Goal: Information Seeking & Learning: Stay updated

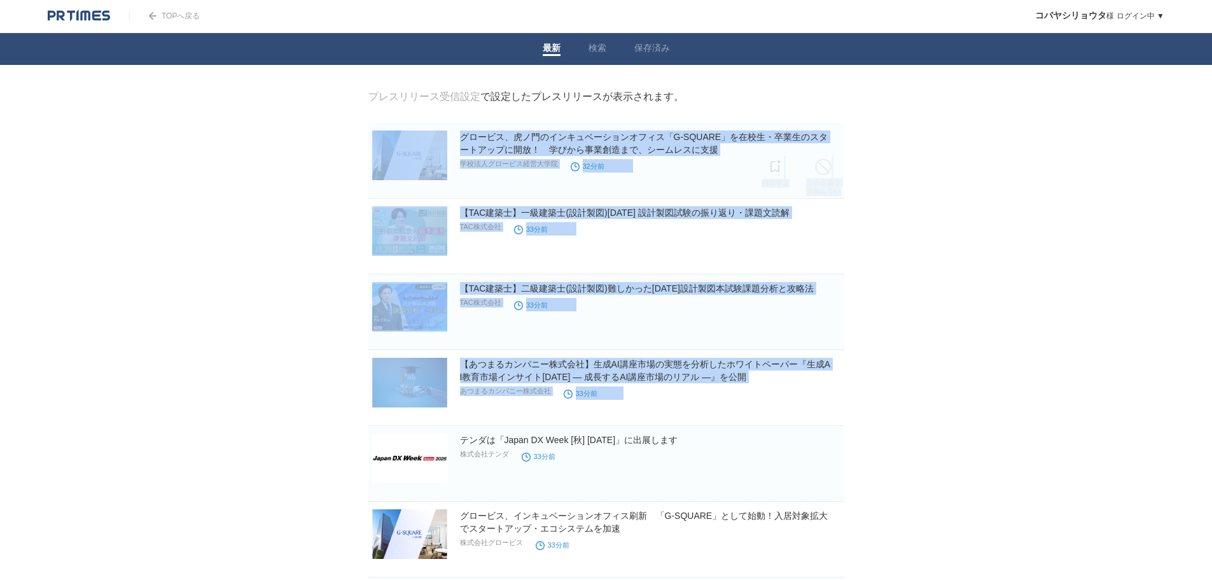
drag, startPoint x: 347, startPoint y: 122, endPoint x: 1149, endPoint y: 403, distance: 850.2
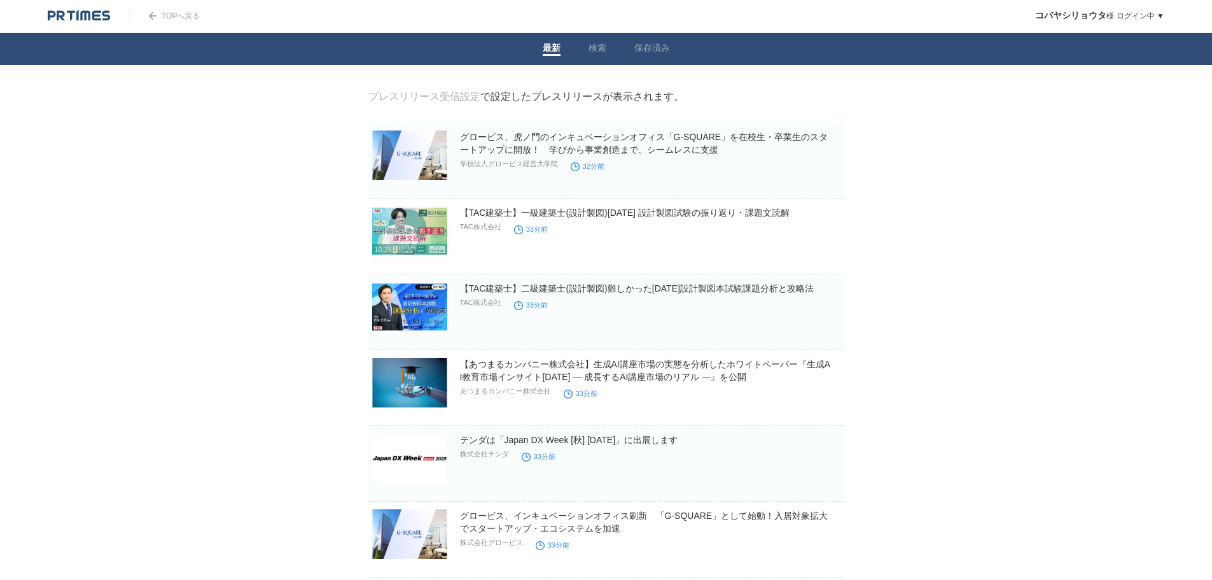
drag, startPoint x: 1168, startPoint y: 444, endPoint x: 254, endPoint y: 101, distance: 975.9
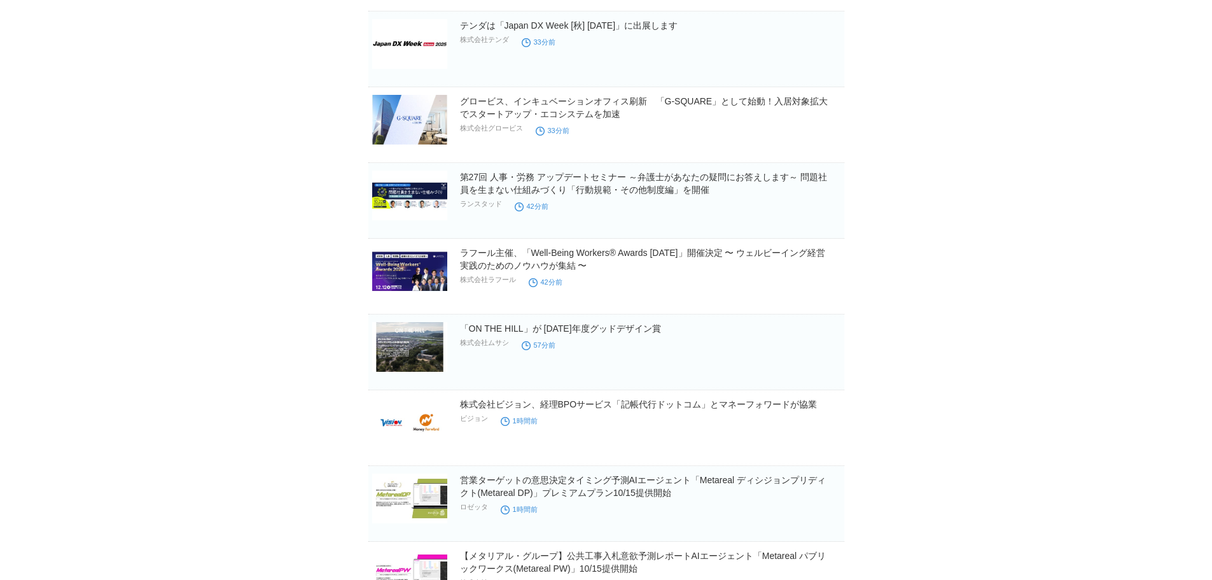
scroll to position [445, 0]
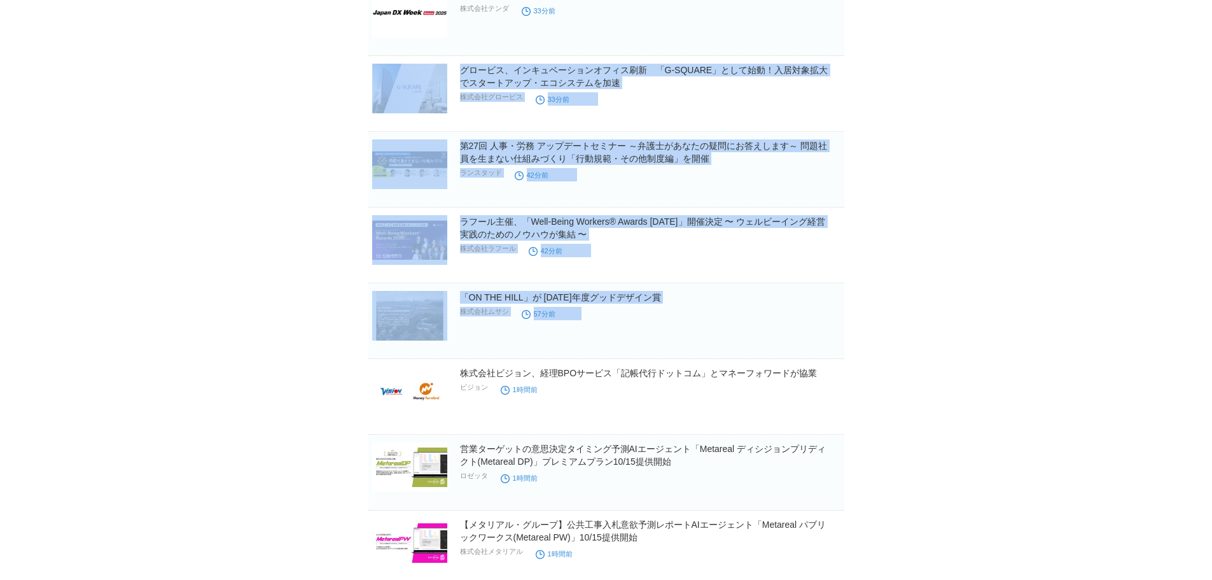
drag, startPoint x: 273, startPoint y: 69, endPoint x: 1024, endPoint y: 335, distance: 796.9
click at [1024, 335] on body "TOPへ戻る コバヤシ[PERSON_NAME] ログイン中 ▼ プレスリリース受信設定 フォロー 除外リスト アカウント設定 閲覧履歴 退会手続き PR T…" at bounding box center [606, 405] width 1212 height 1700
drag, startPoint x: 1024, startPoint y: 335, endPoint x: 1029, endPoint y: 363, distance: 27.7
click at [1024, 336] on body "TOPへ戻る コバヤシ[PERSON_NAME] ログイン中 ▼ プレスリリース受信設定 フォロー 除外リスト アカウント設定 閲覧履歴 退会手続き PR T…" at bounding box center [606, 405] width 1212 height 1700
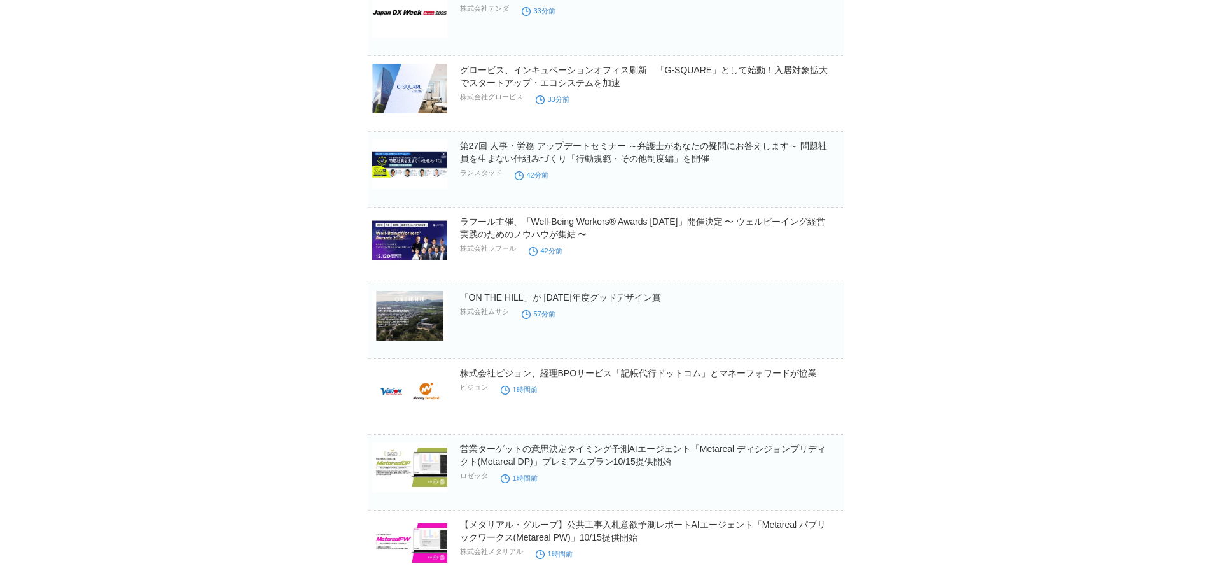
click at [1029, 384] on body "TOPへ戻る コバヤシ[PERSON_NAME] ログイン中 ▼ プレスリリース受信設定 フォロー 除外リスト アカウント設定 閲覧履歴 退会手続き PR T…" at bounding box center [606, 405] width 1212 height 1700
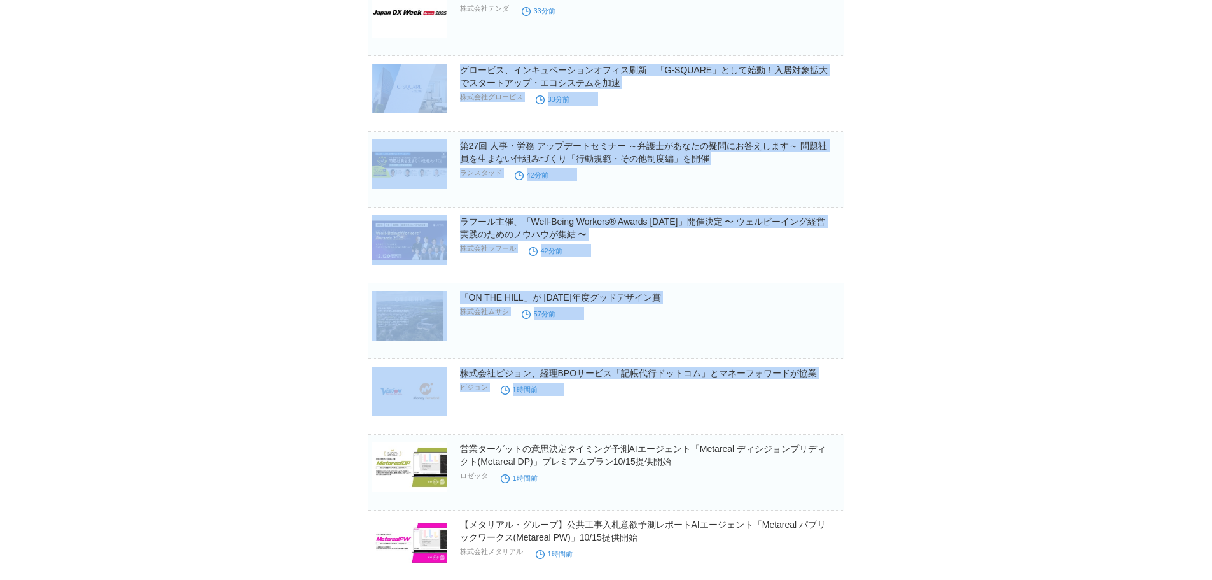
drag, startPoint x: 987, startPoint y: 387, endPoint x: 212, endPoint y: 87, distance: 830.7
click at [212, 87] on body "TOPへ戻る コバヤシ[PERSON_NAME] ログイン中 ▼ プレスリリース受信設定 フォロー 除外リスト アカウント設定 閲覧履歴 退会手続き PR T…" at bounding box center [606, 405] width 1212 height 1700
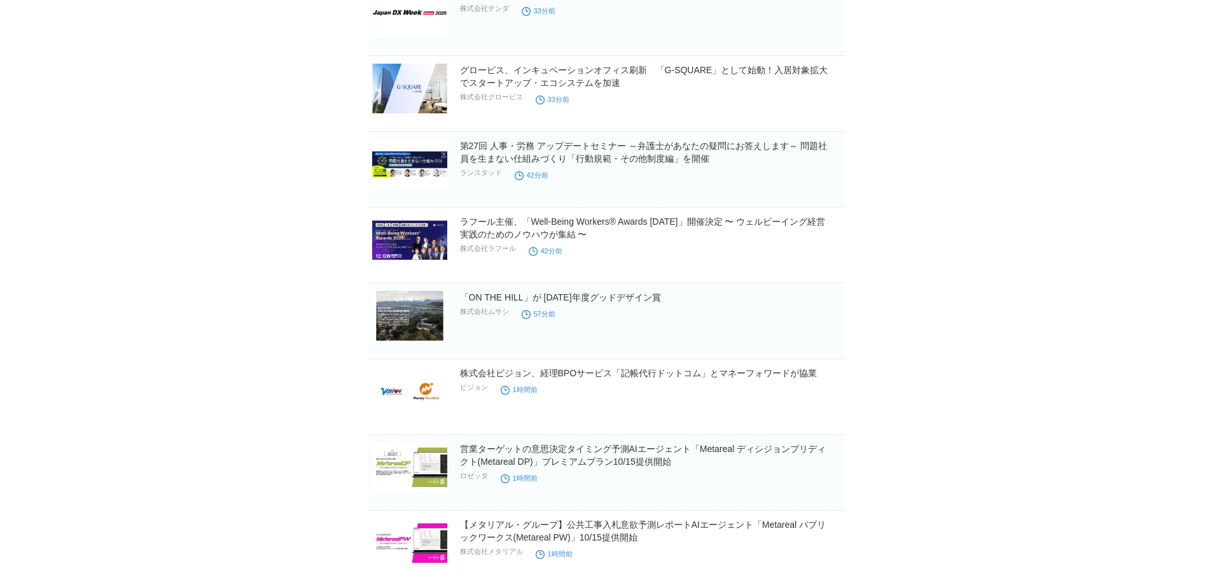
click at [212, 87] on body "TOPへ戻る コバヤシ[PERSON_NAME] ログイン中 ▼ プレスリリース受信設定 フォロー 除外リスト アカウント設定 閲覧履歴 退会手続き PR T…" at bounding box center [606, 405] width 1212 height 1700
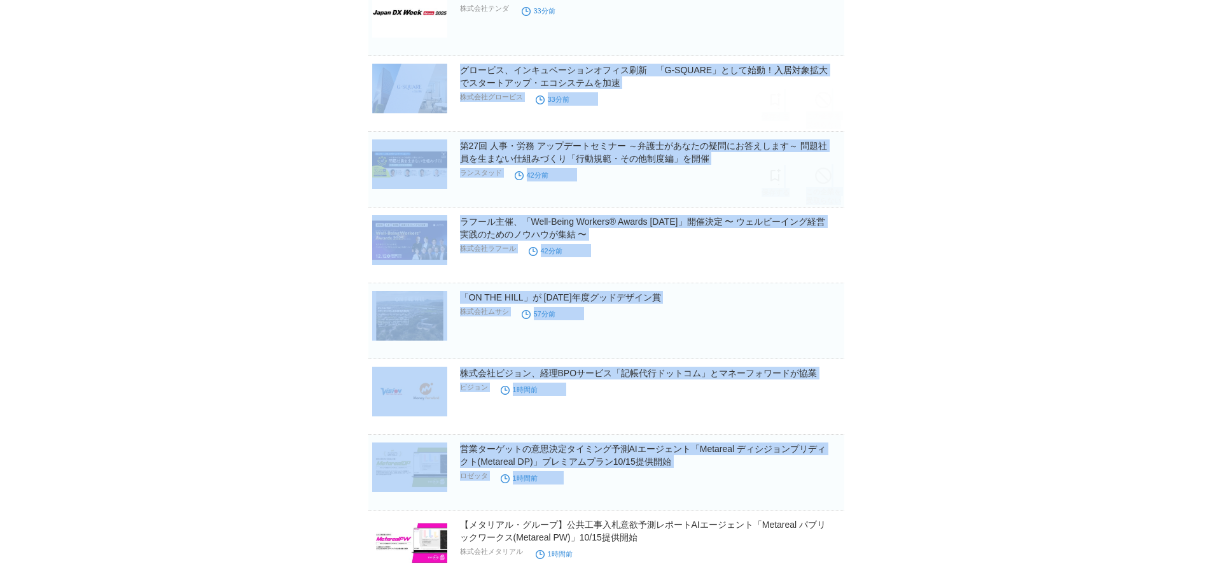
drag, startPoint x: 214, startPoint y: 82, endPoint x: 1160, endPoint y: 478, distance: 1025.9
click at [1160, 478] on body "TOPへ戻る コバヤシ[PERSON_NAME] ログイン中 ▼ プレスリリース受信設定 フォロー 除外リスト アカウント設定 閲覧履歴 退会手続き PR T…" at bounding box center [606, 405] width 1212 height 1700
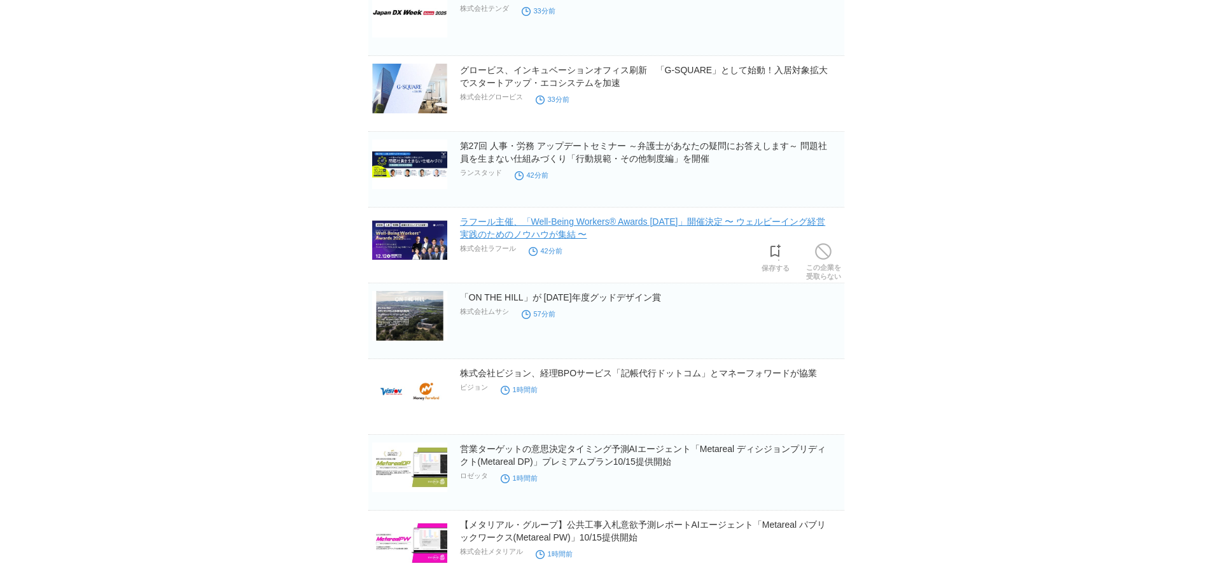
click at [584, 236] on link "ラフール主催、「Well-Being Workers®︎ Awards [DATE]」開催決定 〜 ウェルビーイング経営実践のためのノウハウが集結 〜" at bounding box center [643, 227] width 366 height 23
drag, startPoint x: 270, startPoint y: 162, endPoint x: 1040, endPoint y: 380, distance: 800.7
click at [1040, 380] on body "TOPへ戻る コバヤシ[PERSON_NAME] ログイン中 ▼ プレスリリース受信設定 フォロー 除外リスト アカウント設定 閲覧履歴 退会手続き PR T…" at bounding box center [606, 405] width 1212 height 1700
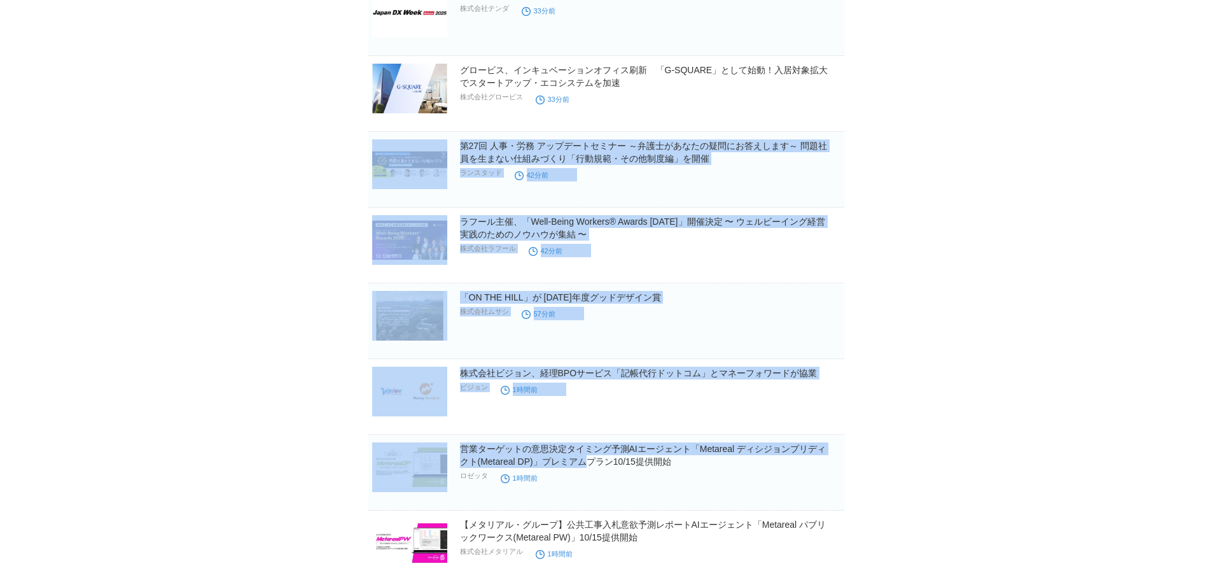
drag, startPoint x: 1025, startPoint y: 459, endPoint x: 184, endPoint y: 157, distance: 893.4
click at [184, 157] on body "TOPへ戻る コバヤシ[PERSON_NAME] ログイン中 ▼ プレスリリース受信設定 フォロー 除外リスト アカウント設定 閲覧履歴 退会手続き PR T…" at bounding box center [606, 405] width 1212 height 1700
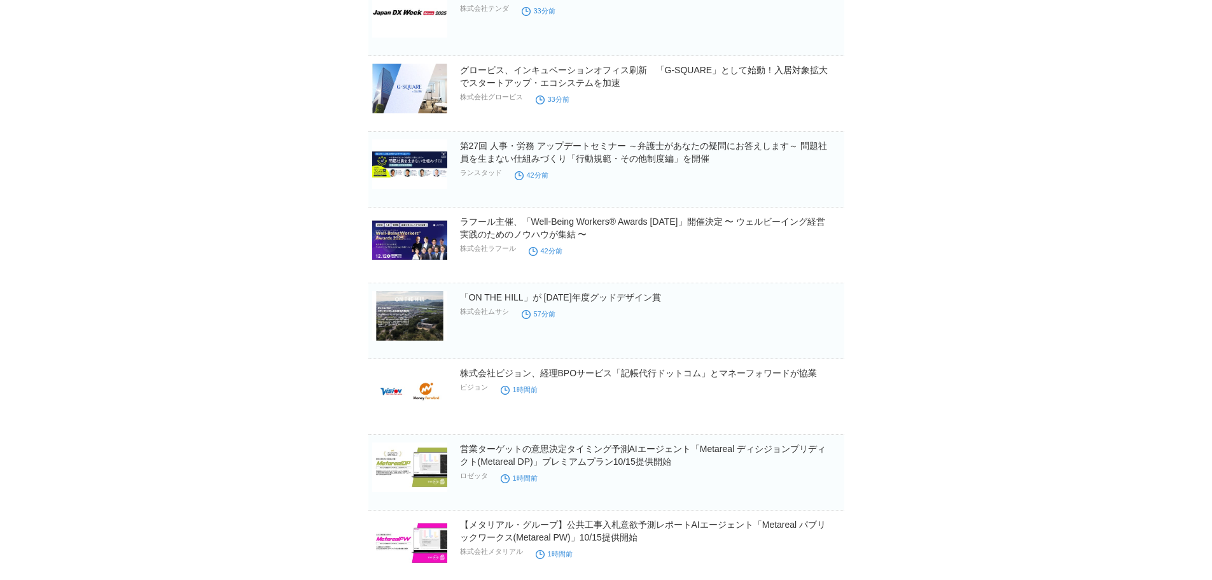
click at [184, 157] on body "TOPへ戻る コバヤシ[PERSON_NAME] ログイン中 ▼ プレスリリース受信設定 フォロー 除外リスト アカウント設定 閲覧履歴 退会手続き PR T…" at bounding box center [606, 405] width 1212 height 1700
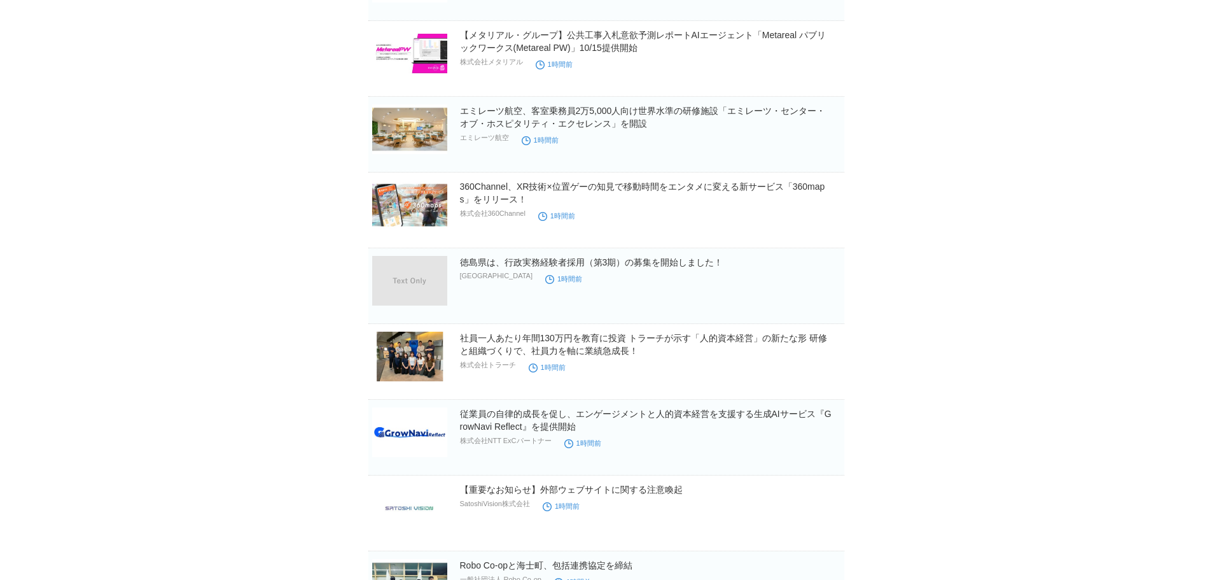
scroll to position [954, 0]
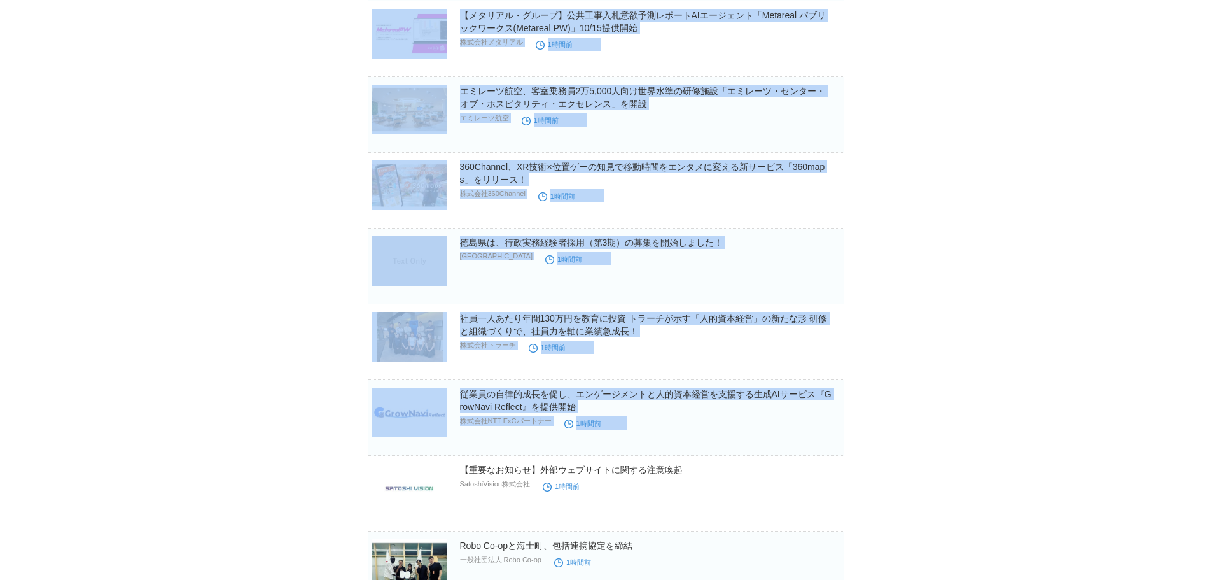
drag, startPoint x: 288, startPoint y: 76, endPoint x: 1172, endPoint y: 462, distance: 964.8
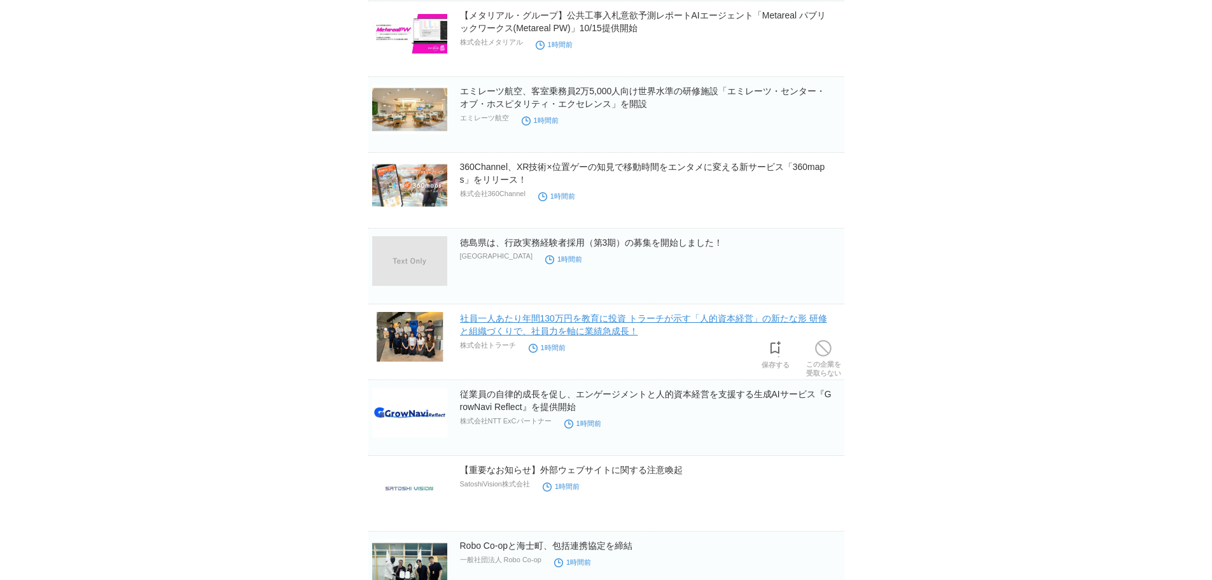
click at [627, 325] on link "社員一人あたり年間130万円を教育に投資 トラーチが示す「人的資本経営」の新たな形 研修と組織づくりで、社員力を軸に業績急成長！" at bounding box center [643, 324] width 367 height 23
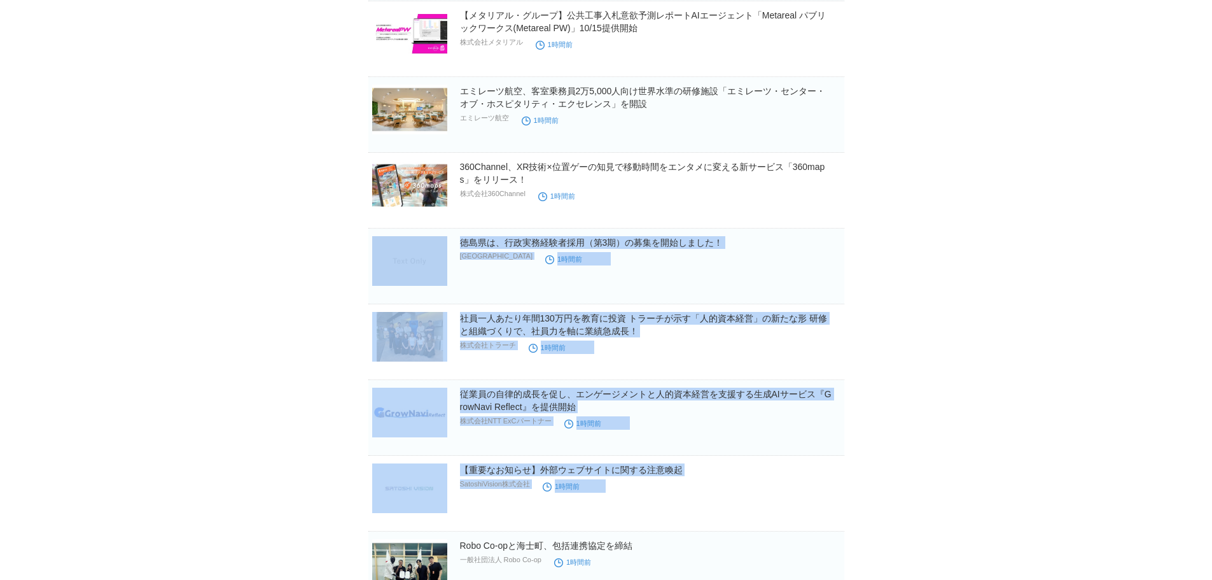
drag, startPoint x: 218, startPoint y: 268, endPoint x: 1048, endPoint y: 518, distance: 867.6
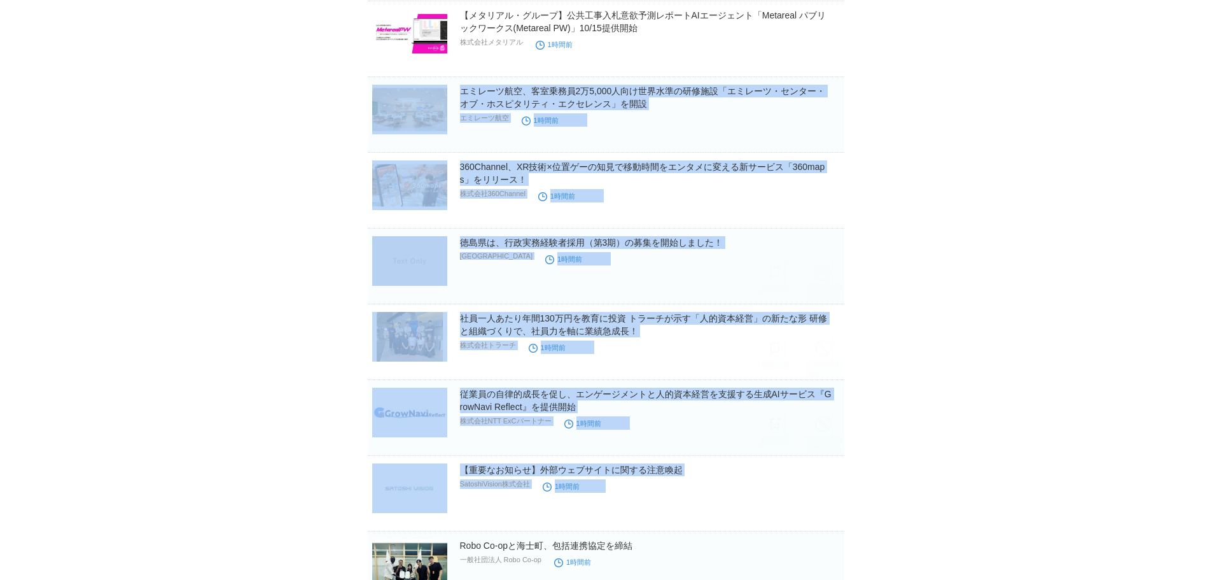
drag, startPoint x: 1048, startPoint y: 518, endPoint x: 0, endPoint y: 104, distance: 1127.2
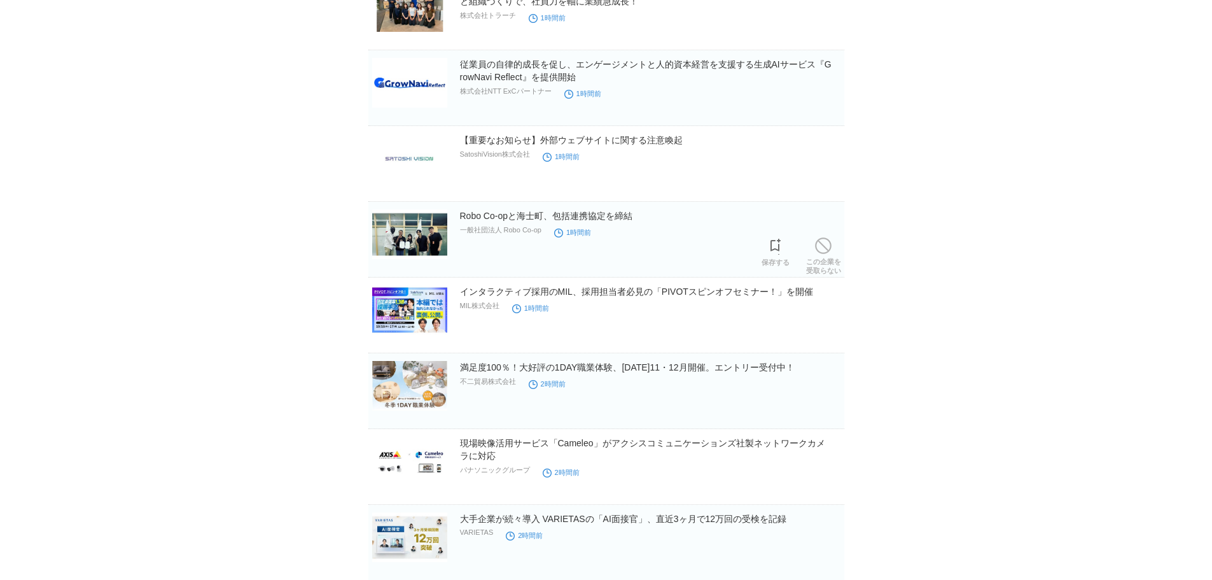
scroll to position [1315, 0]
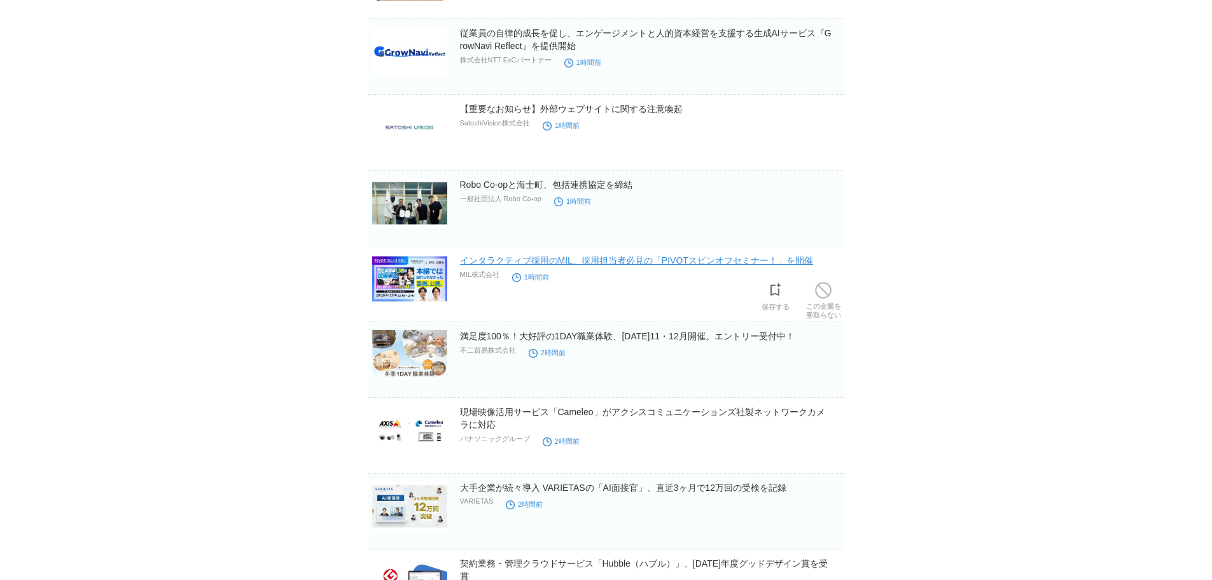
click at [620, 261] on link "インタラクティブ採用のMIL、採用担当者必見の「PIVOTスピンオフセミナー！」を開催" at bounding box center [636, 260] width 353 height 10
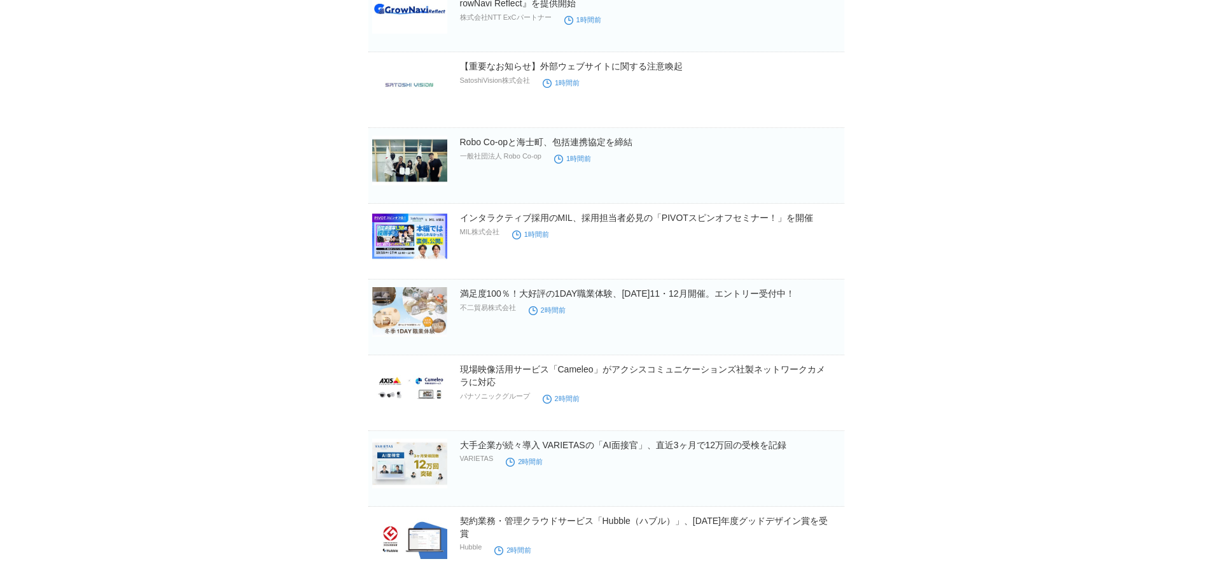
scroll to position [1506, 0]
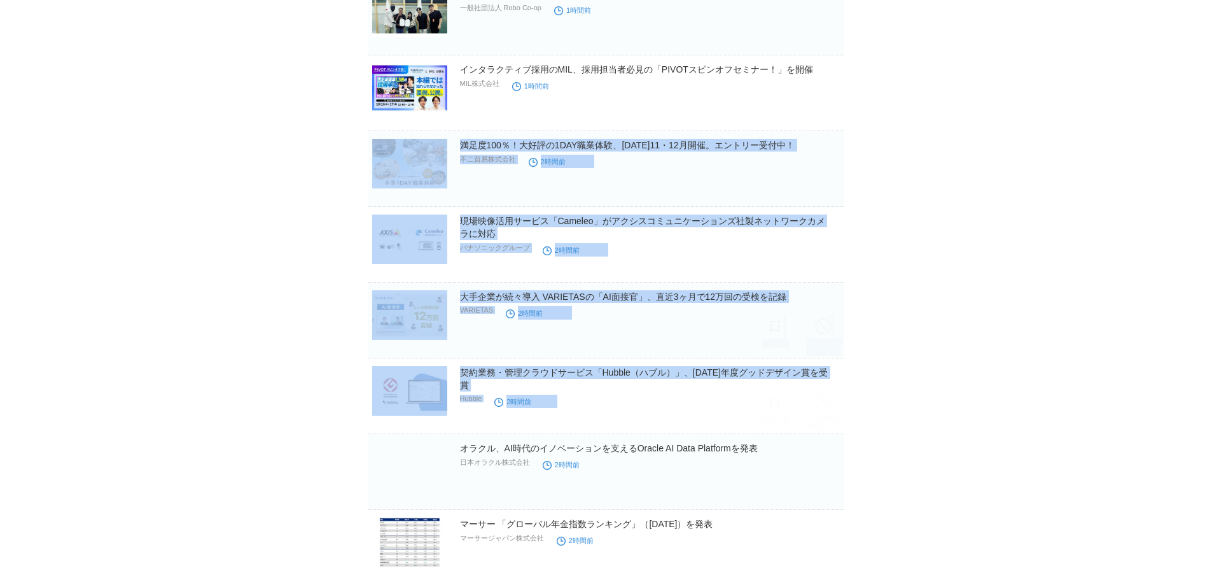
drag, startPoint x: 267, startPoint y: 183, endPoint x: 936, endPoint y: 393, distance: 702.0
click at [936, 393] on body "TOPへ戻る コバヤシ[PERSON_NAME] ログイン中 ▼ プレスリリース受信設定 フォロー 除外リスト アカウント設定 閲覧履歴 退会手続き PR T…" at bounding box center [606, 101] width 1212 height 3214
drag, startPoint x: 950, startPoint y: 402, endPoint x: 111, endPoint y: 142, distance: 878.3
click at [111, 142] on body "TOPへ戻る コバヤシ[PERSON_NAME] ログイン中 ▼ プレスリリース受信設定 フォロー 除外リスト アカウント設定 閲覧履歴 退会手続き PR T…" at bounding box center [606, 101] width 1212 height 3214
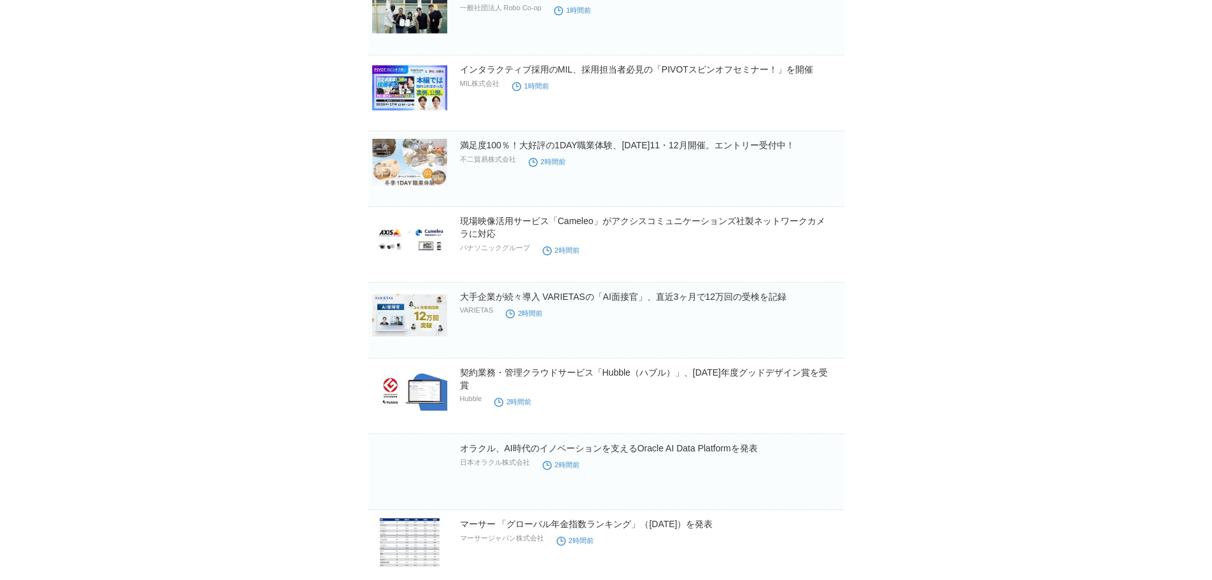
click at [111, 142] on body "TOPへ戻る コバヤシ[PERSON_NAME] ログイン中 ▼ プレスリリース受信設定 フォロー 除外リスト アカウント設定 閲覧履歴 退会手続き PR T…" at bounding box center [606, 101] width 1212 height 3214
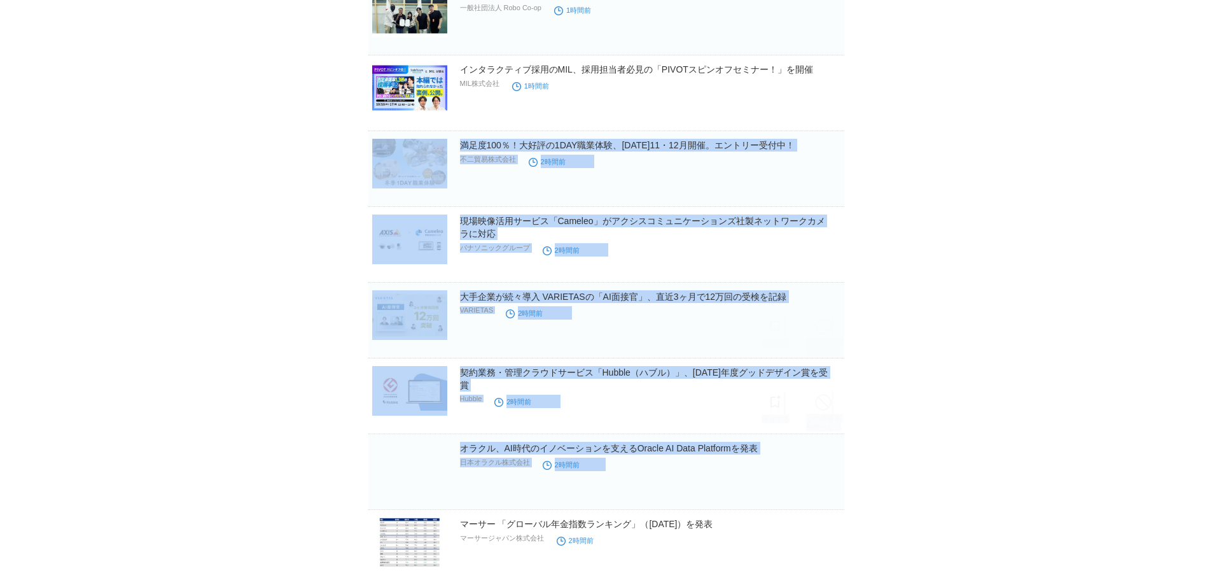
drag, startPoint x: 152, startPoint y: 142, endPoint x: 945, endPoint y: 462, distance: 855.0
click at [941, 462] on body "TOPへ戻る コバヤシ[PERSON_NAME] ログイン中 ▼ プレスリリース受信設定 フォロー 除外リスト アカウント設定 閲覧履歴 退会手続き PR T…" at bounding box center [606, 101] width 1212 height 3214
click at [945, 462] on body "TOPへ戻る コバヤシ[PERSON_NAME] ログイン中 ▼ プレスリリース受信設定 フォロー 除外リスト アカウント設定 閲覧履歴 退会手続き PR T…" at bounding box center [606, 101] width 1212 height 3214
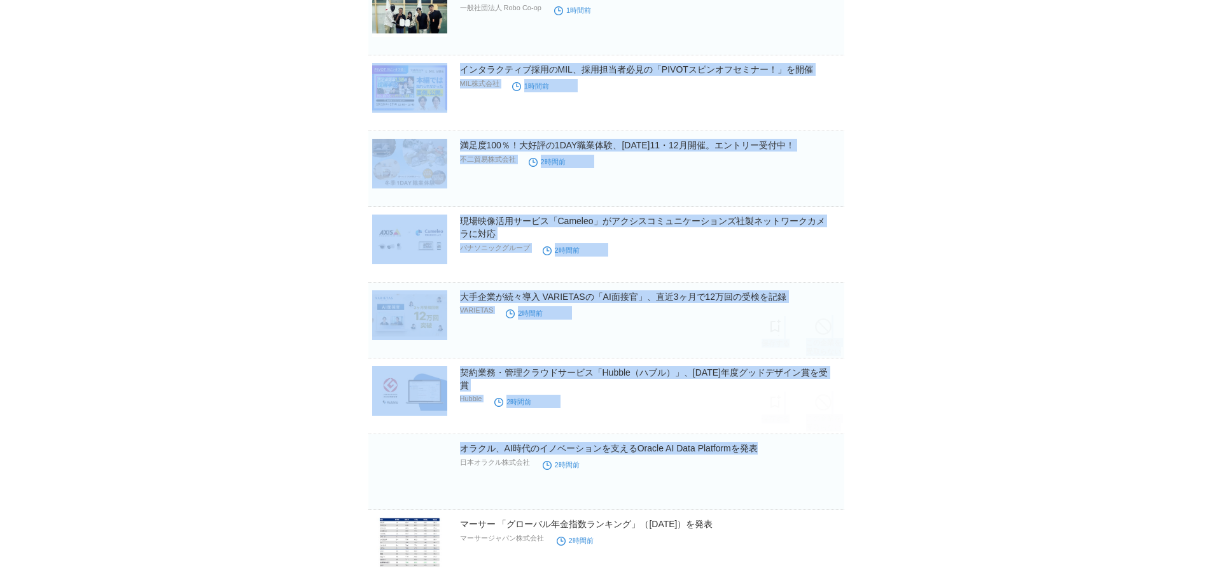
drag, startPoint x: 992, startPoint y: 441, endPoint x: 44, endPoint y: 122, distance: 1000.8
click at [44, 122] on body "TOPへ戻る コバヤシ[PERSON_NAME] ログイン中 ▼ プレスリリース受信設定 フォロー 除外リスト アカウント設定 閲覧履歴 退会手続き PR T…" at bounding box center [606, 101] width 1212 height 3214
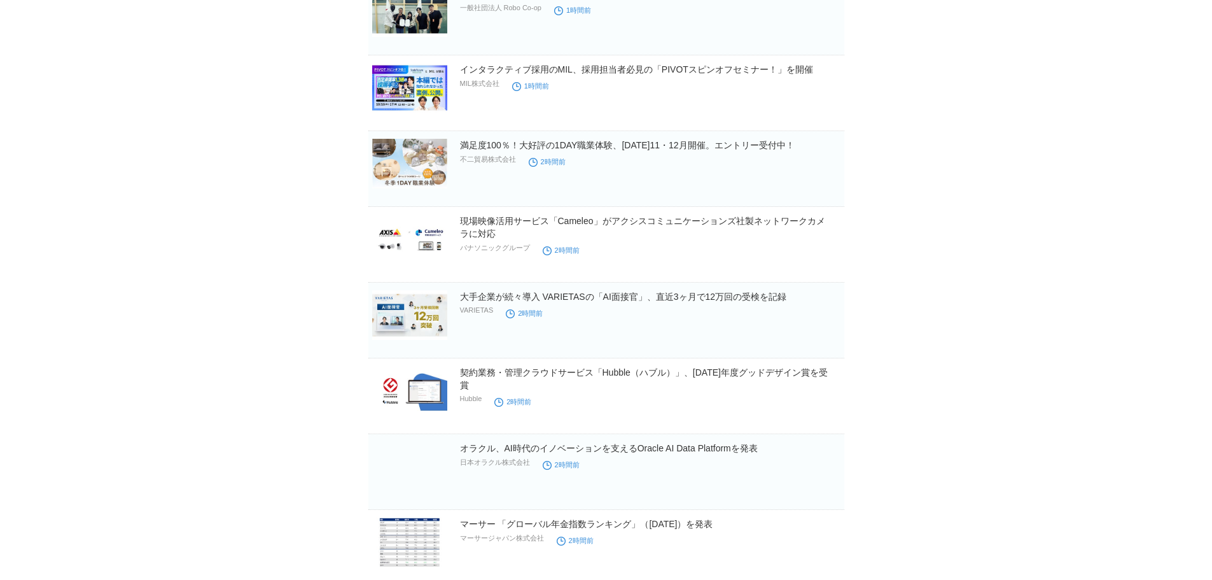
click at [44, 122] on body "TOPへ戻る コバヤシ[PERSON_NAME] ログイン中 ▼ プレスリリース受信設定 フォロー 除外リスト アカウント設定 閲覧履歴 退会手続き PR T…" at bounding box center [606, 101] width 1212 height 3214
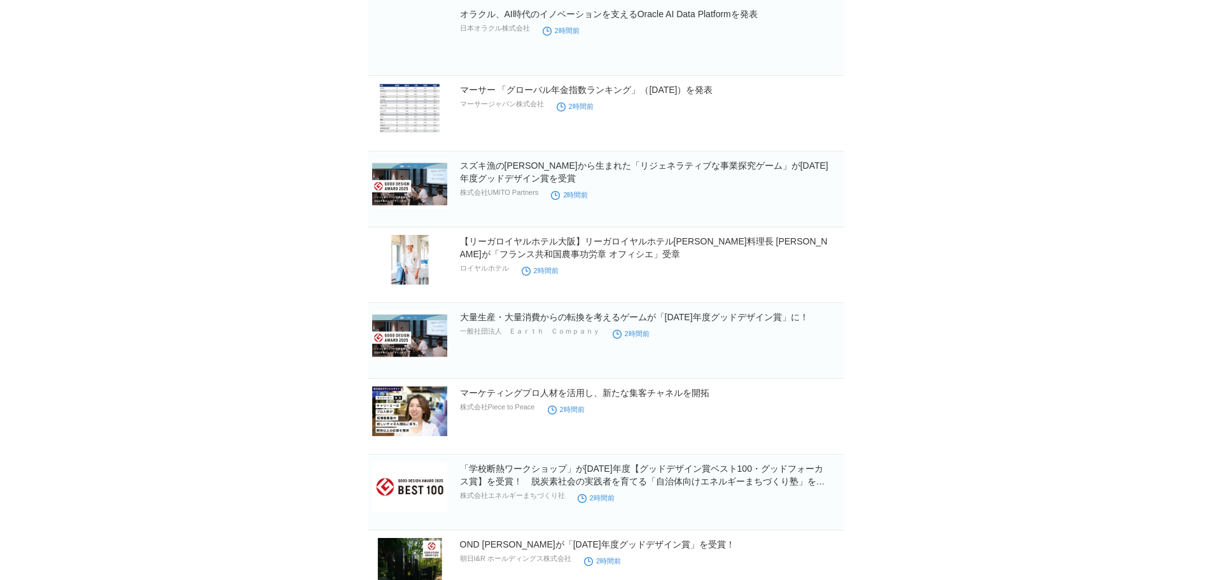
scroll to position [1951, 0]
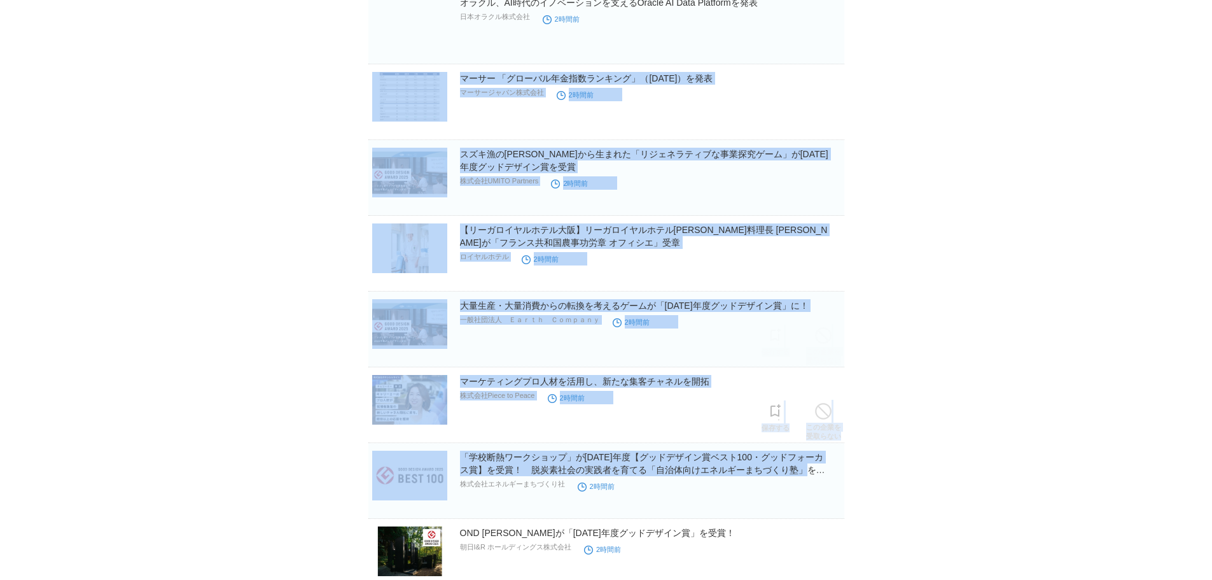
drag, startPoint x: 111, startPoint y: 113, endPoint x: 954, endPoint y: 479, distance: 918.8
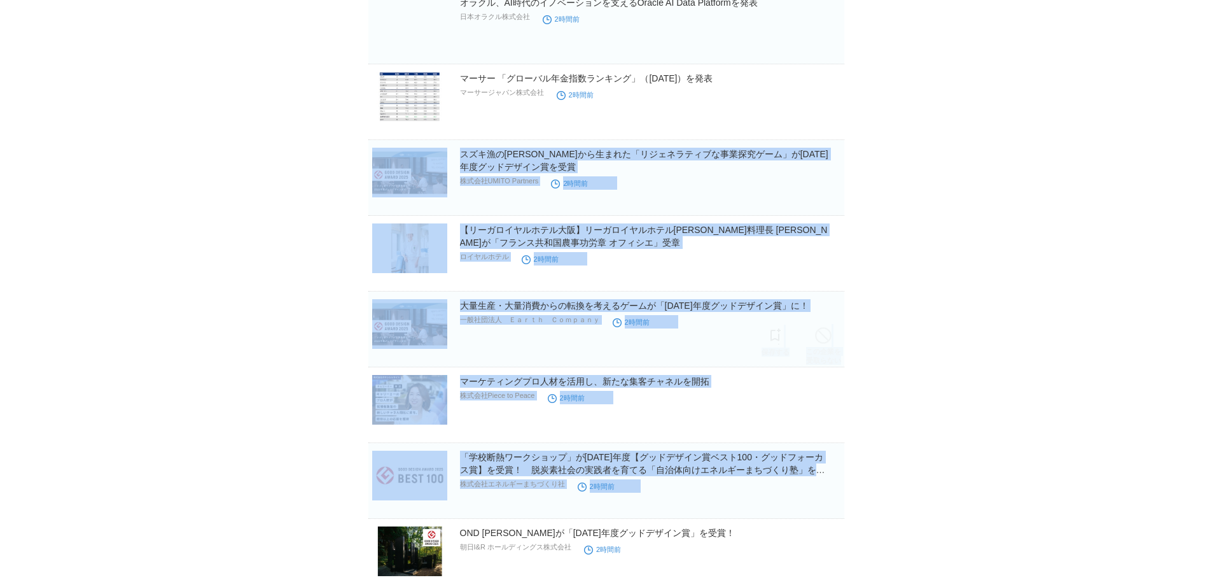
drag, startPoint x: 976, startPoint y: 490, endPoint x: 78, endPoint y: 186, distance: 948.3
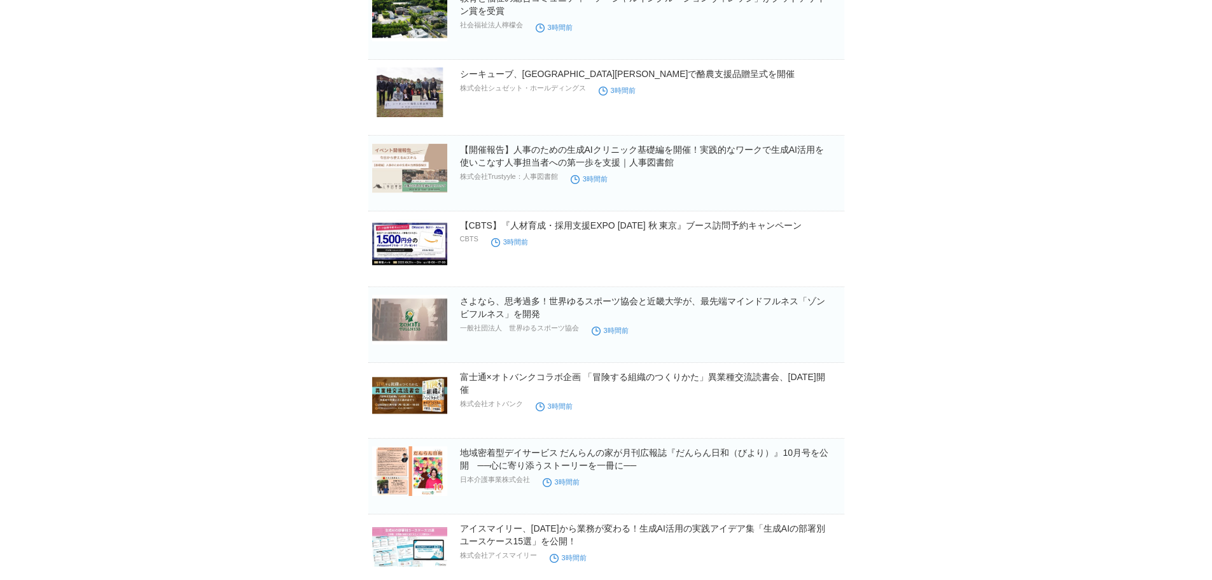
scroll to position [3032, 0]
